Goal: Answer question/provide support

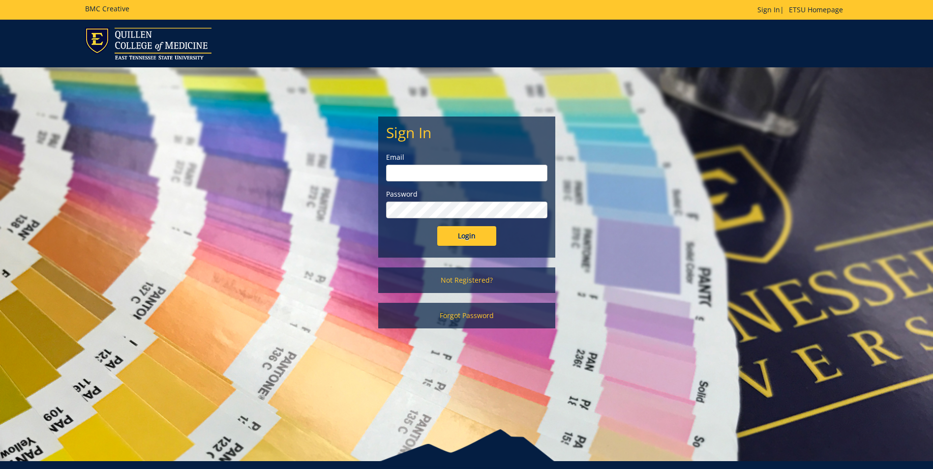
click at [449, 171] on input "email" at bounding box center [466, 173] width 161 height 17
type input "[EMAIL_ADDRESS][DOMAIN_NAME]"
click at [437, 226] on input "Login" at bounding box center [466, 236] width 59 height 20
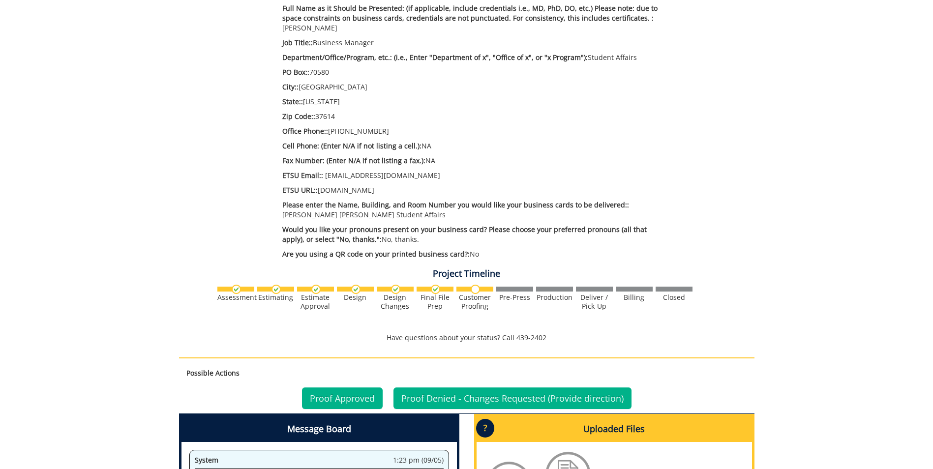
scroll to position [492, 0]
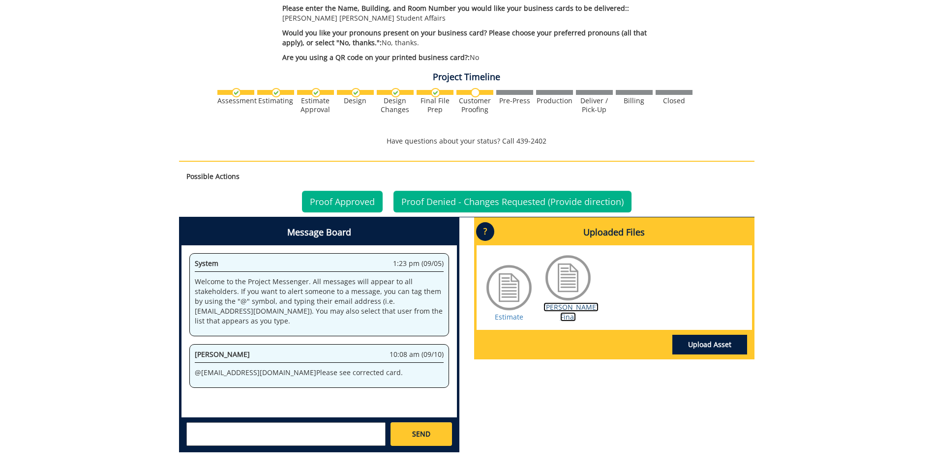
click at [575, 318] on link "[PERSON_NAME] Final" at bounding box center [571, 312] width 55 height 19
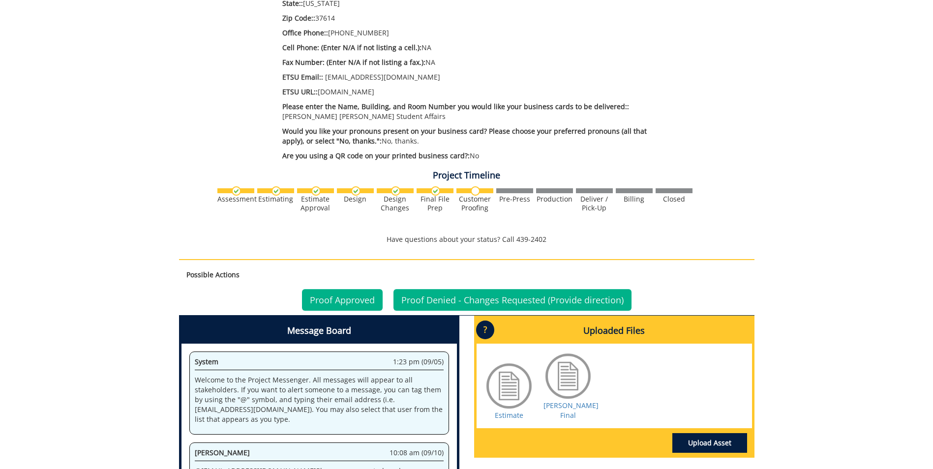
scroll to position [579, 0]
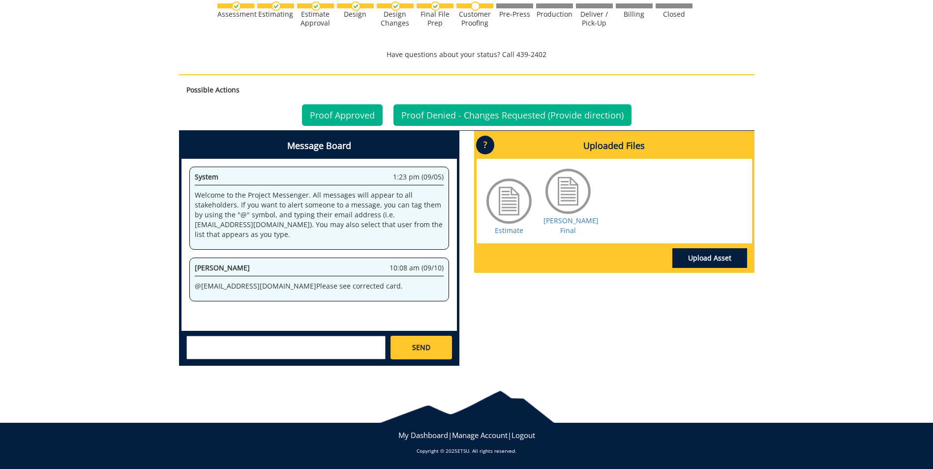
click at [302, 340] on textarea at bounding box center [285, 348] width 199 height 24
click at [229, 355] on strong "[PERSON_NAME]" at bounding box center [227, 355] width 55 height 9
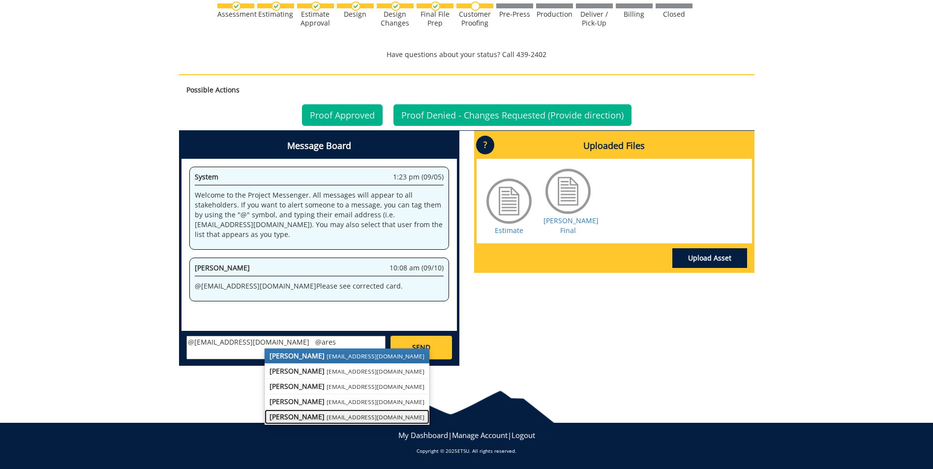
click at [336, 420] on small "[EMAIL_ADDRESS][DOMAIN_NAME]" at bounding box center [376, 417] width 98 height 8
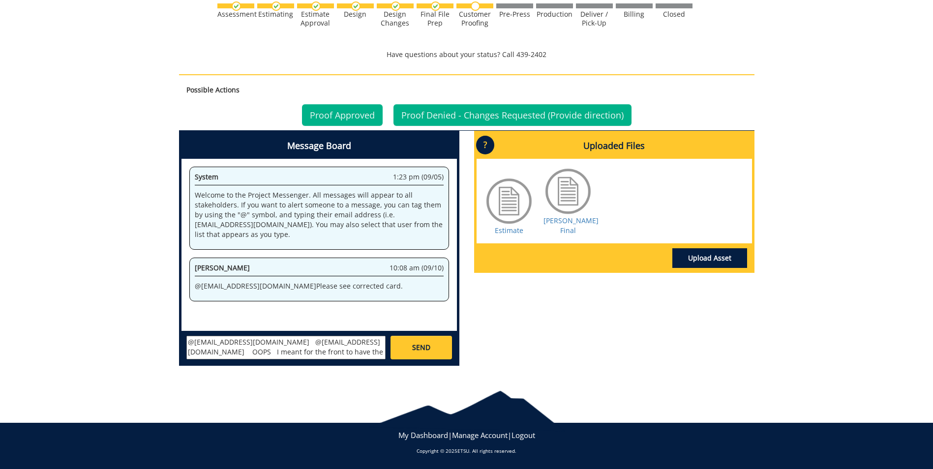
type textarea "@[EMAIL_ADDRESS][DOMAIN_NAME] @[EMAIL_ADDRESS][DOMAIN_NAME] OOPS I meant for th…"
click at [457, 114] on link "Proof Denied - Changes Requested (Provide direction)" at bounding box center [513, 115] width 238 height 22
